Goal: Task Accomplishment & Management: Manage account settings

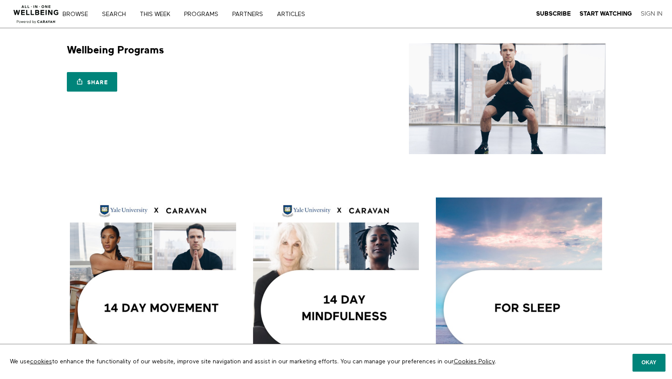
click at [647, 12] on link "Sign In" at bounding box center [652, 14] width 22 height 8
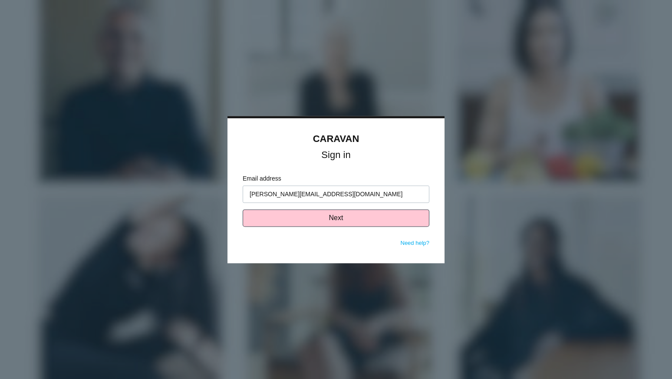
type input "jess@gojoe.com"
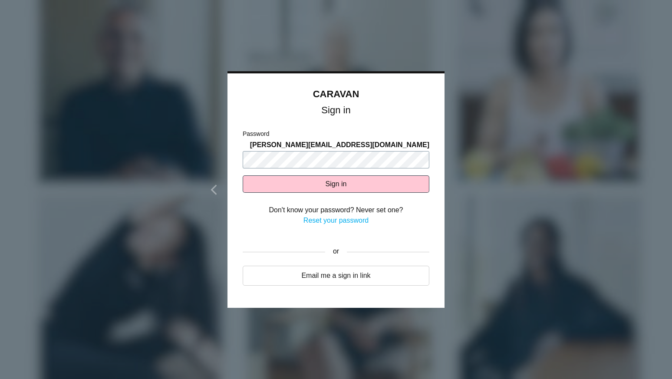
click at [243, 175] on button "Sign in" at bounding box center [336, 183] width 187 height 17
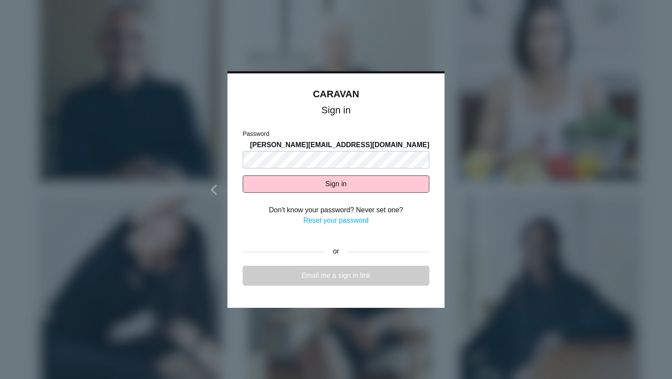
click at [331, 273] on link "Email me a sign in link" at bounding box center [336, 276] width 187 height 20
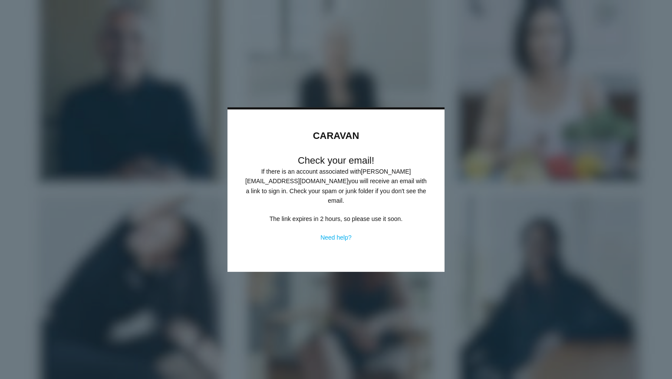
click at [349, 197] on p "If there is an account associated with jess@gojoe.com you will receive an email…" at bounding box center [336, 186] width 184 height 39
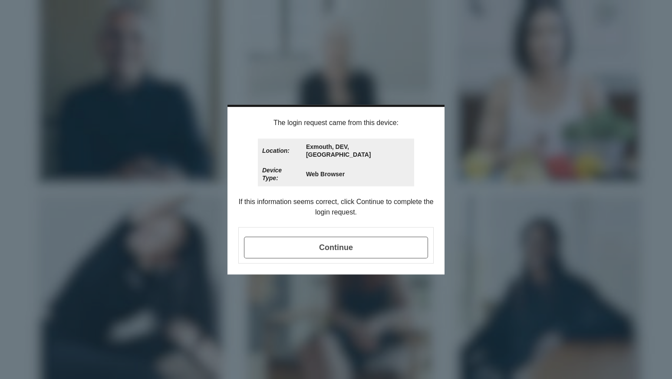
click at [340, 242] on span "Continue" at bounding box center [336, 248] width 184 height 22
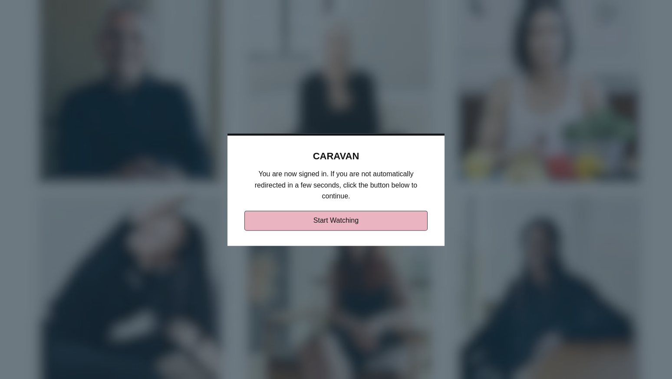
click at [344, 219] on link "Start Watching" at bounding box center [336, 221] width 184 height 20
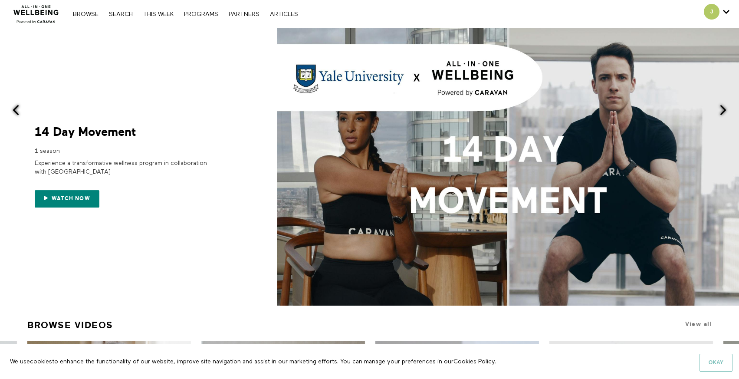
click at [671, 358] on button "Okay" at bounding box center [716, 362] width 33 height 17
